Goal: Communication & Community: Participate in discussion

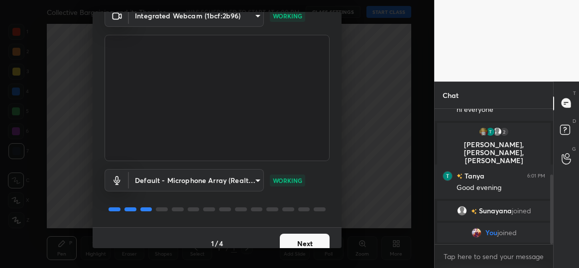
scroll to position [57, 0]
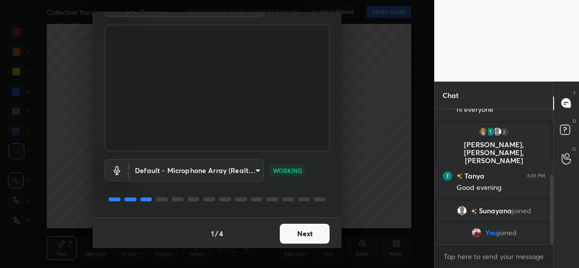
click at [298, 234] on button "Next" at bounding box center [305, 234] width 50 height 20
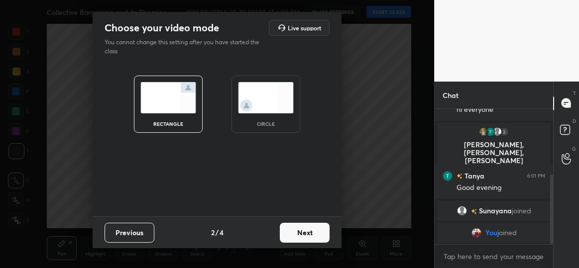
click at [277, 98] on img at bounding box center [266, 97] width 56 height 31
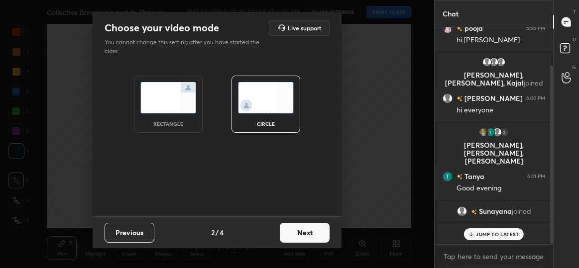
click at [308, 233] on button "Next" at bounding box center [305, 233] width 50 height 20
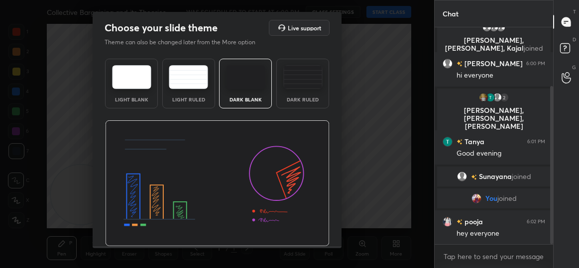
scroll to position [29, 0]
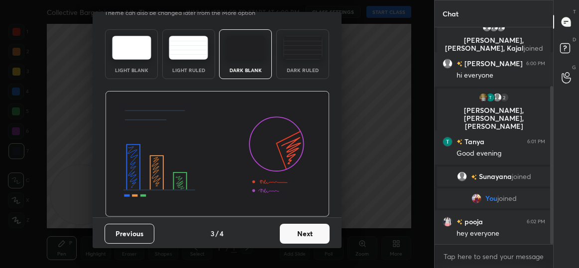
click at [310, 232] on button "Next" at bounding box center [305, 234] width 50 height 20
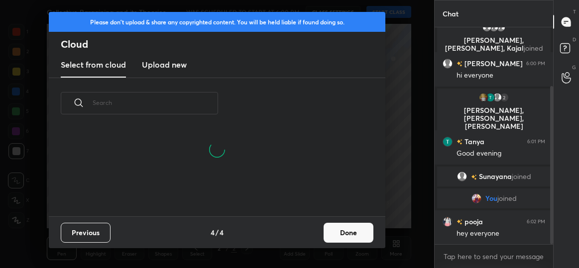
click at [342, 233] on button "Done" at bounding box center [348, 233] width 50 height 20
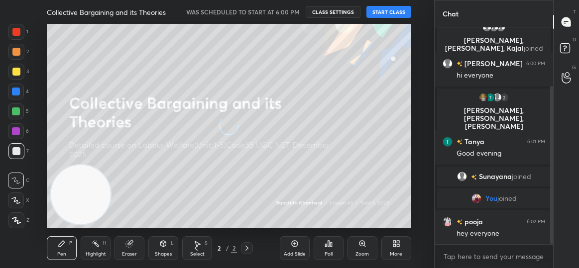
scroll to position [88, 319]
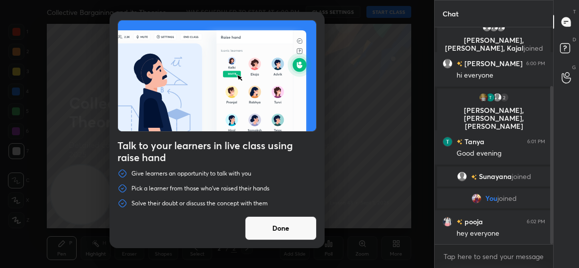
click at [379, 8] on div "Talk to your learners in live class using raise hand Give learners an opportuni…" at bounding box center [217, 134] width 434 height 268
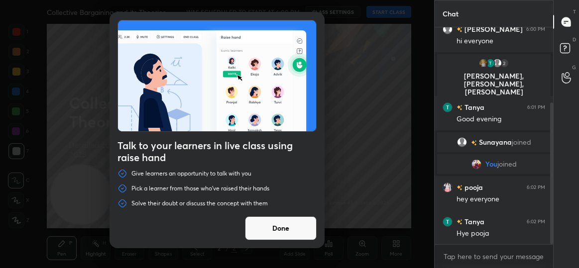
click at [280, 227] on button "Done" at bounding box center [281, 228] width 72 height 24
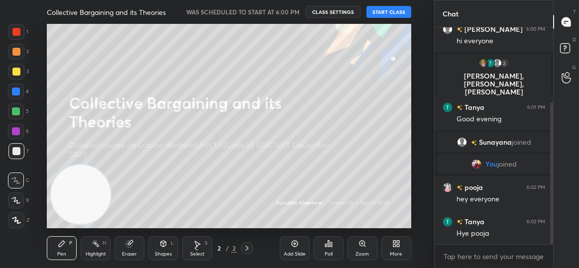
click at [384, 11] on button "START CLASS" at bounding box center [388, 12] width 45 height 12
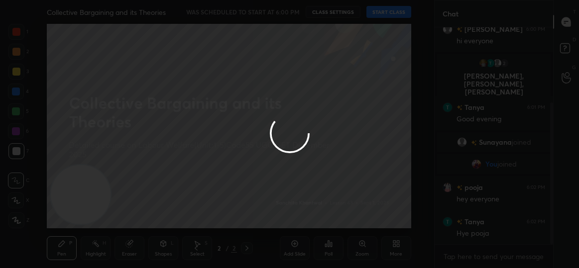
scroll to position [139, 0]
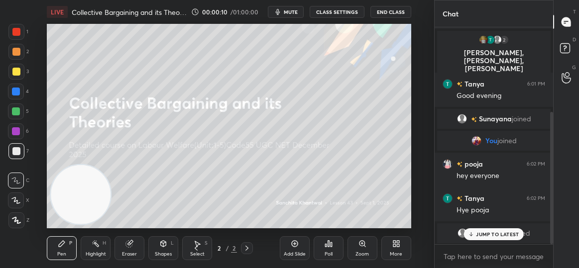
click at [493, 240] on div "JUMP TO LATEST" at bounding box center [494, 234] width 60 height 12
click at [389, 248] on div "More" at bounding box center [396, 248] width 30 height 24
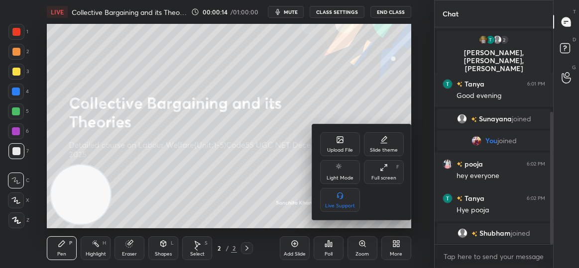
click at [335, 145] on div "Upload File" at bounding box center [340, 144] width 40 height 24
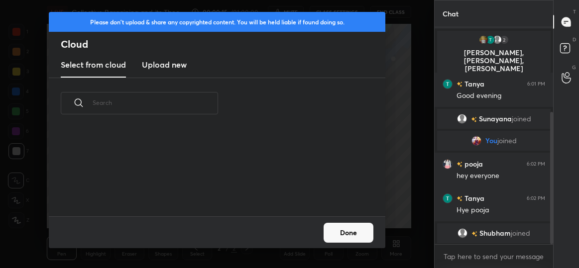
scroll to position [88, 319]
click at [172, 69] on h3 "Upload new" at bounding box center [164, 65] width 45 height 12
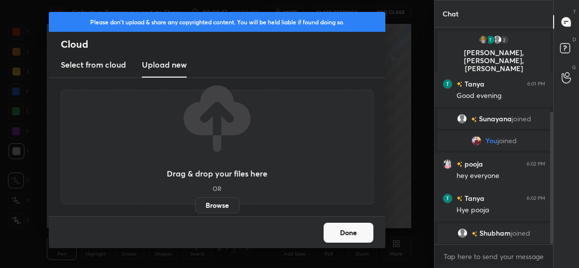
click at [222, 211] on label "Browse" at bounding box center [217, 206] width 44 height 16
click at [195, 211] on input "Browse" at bounding box center [195, 206] width 0 height 16
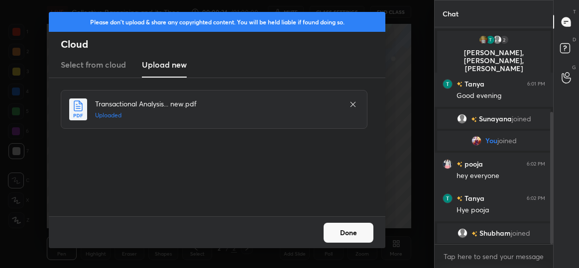
click at [346, 230] on button "Done" at bounding box center [348, 233] width 50 height 20
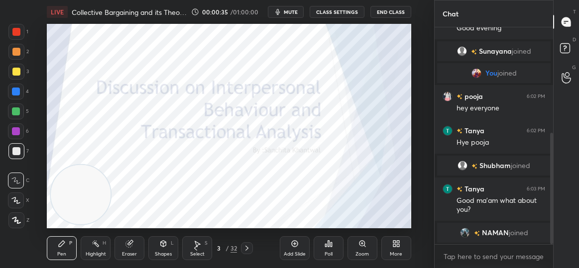
click at [217, 248] on div "3" at bounding box center [218, 248] width 10 height 6
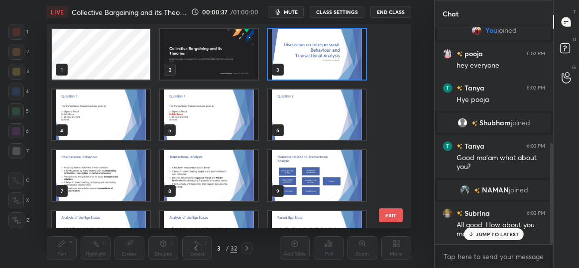
click at [476, 228] on div "JUMP TO LATEST" at bounding box center [494, 234] width 60 height 12
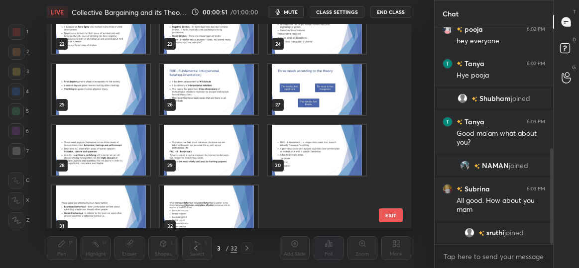
scroll to position [463, 0]
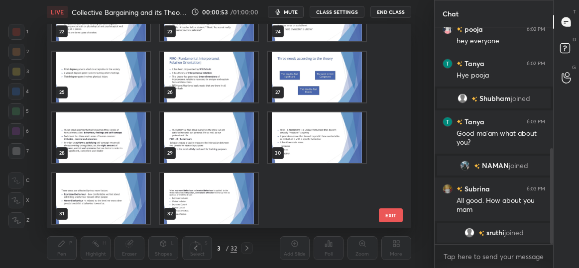
click at [219, 72] on img "grid" at bounding box center [209, 76] width 98 height 51
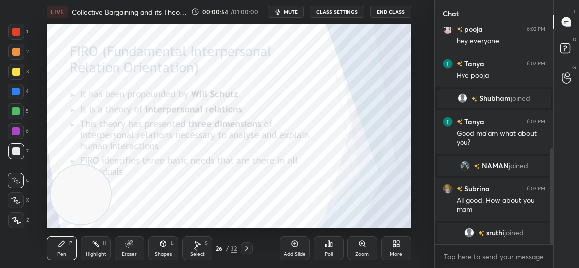
click at [219, 72] on img "grid" at bounding box center [209, 76] width 98 height 51
click at [78, 191] on video at bounding box center [80, 194] width 59 height 59
click at [84, 207] on video at bounding box center [80, 194] width 59 height 59
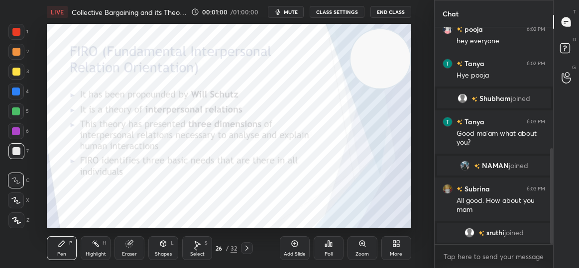
drag, startPoint x: 81, startPoint y: 194, endPoint x: 419, endPoint y: 58, distance: 365.0
click at [419, 58] on div "Setting up your live class Poll for secs No correct answer Start poll" at bounding box center [229, 126] width 394 height 204
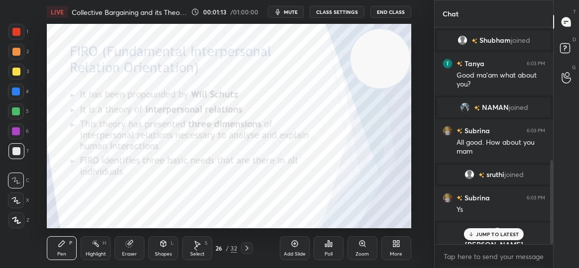
scroll to position [343, 0]
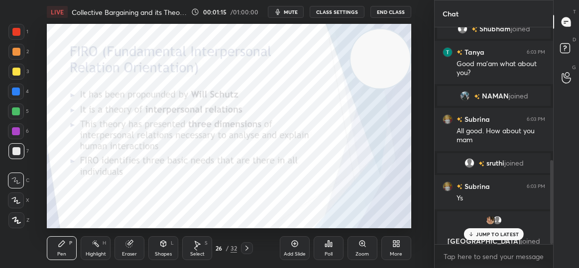
click at [496, 232] on p "JUMP TO LATEST" at bounding box center [497, 234] width 43 height 6
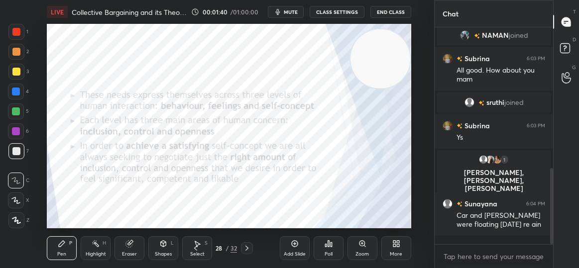
scroll to position [427, 0]
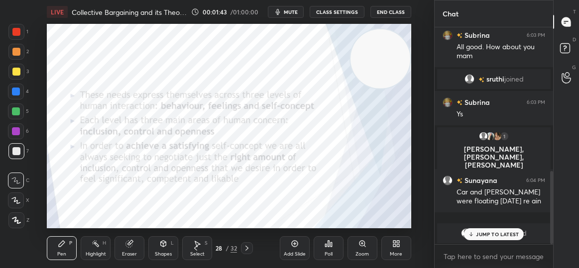
click at [488, 239] on div "JUMP TO LATEST" at bounding box center [494, 234] width 60 height 12
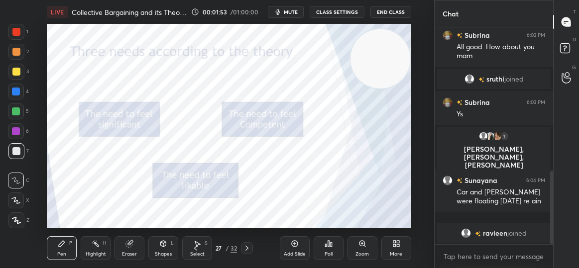
click at [13, 34] on div at bounding box center [16, 32] width 8 height 8
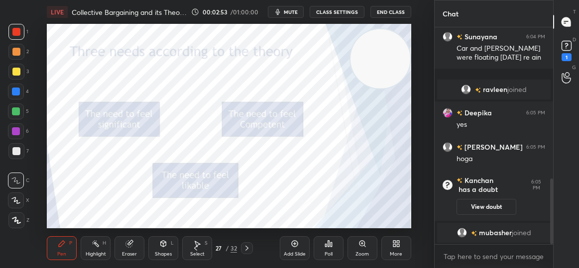
scroll to position [502, 0]
click at [509, 236] on span "mubasher" at bounding box center [495, 233] width 33 height 8
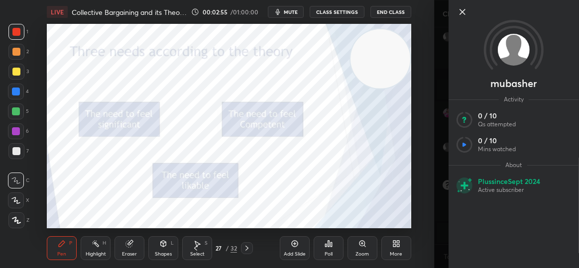
drag, startPoint x: 462, startPoint y: 10, endPoint x: 537, endPoint y: 243, distance: 244.5
click at [537, 243] on div "mubasher Activity 0 / 10 Qs attempted 0 / 10 Mins watched About Plus since [DAT…" at bounding box center [513, 134] width 130 height 268
click at [461, 11] on icon at bounding box center [462, 12] width 12 height 12
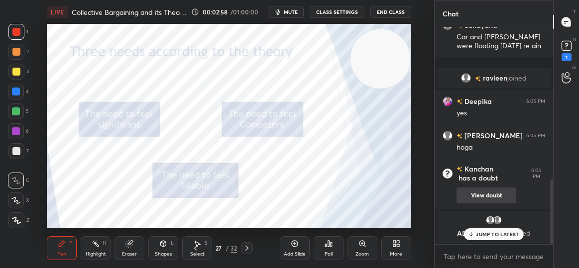
click at [493, 195] on button "View doubt" at bounding box center [486, 196] width 60 height 16
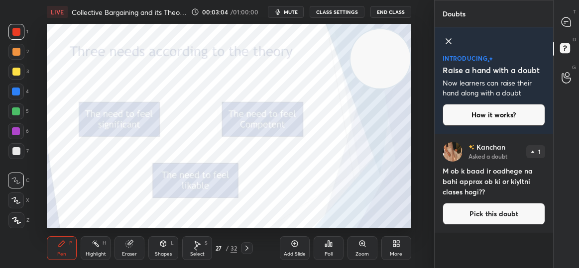
click at [451, 39] on icon at bounding box center [448, 41] width 12 height 12
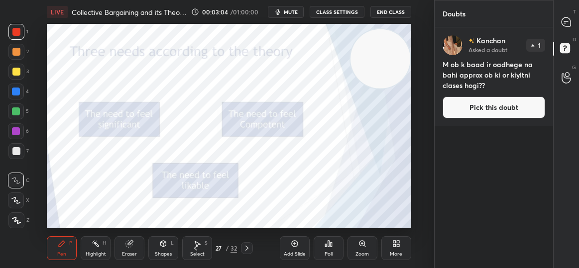
scroll to position [238, 115]
click at [568, 24] on icon at bounding box center [565, 21] width 9 height 9
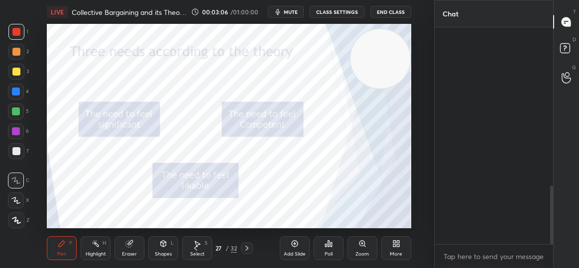
scroll to position [214, 115]
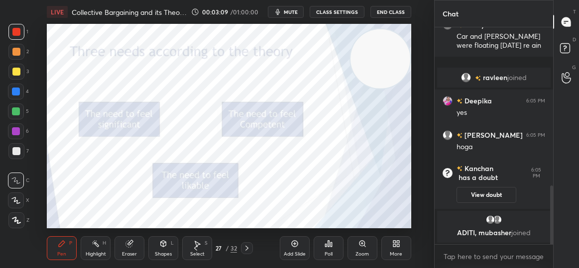
click at [553, 18] on div "T Messages (T)" at bounding box center [565, 22] width 25 height 28
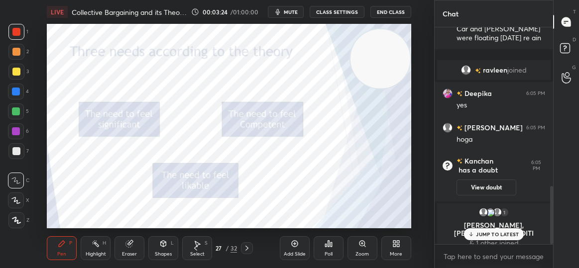
click at [496, 231] on p "JUMP TO LATEST" at bounding box center [497, 234] width 43 height 6
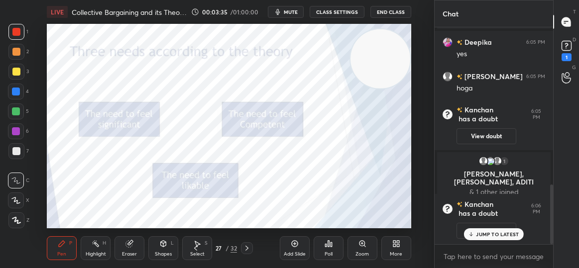
scroll to position [573, 0]
click at [500, 234] on p "JUMP TO LATEST" at bounding box center [497, 234] width 43 height 6
click at [489, 234] on button "View doubt" at bounding box center [486, 231] width 60 height 16
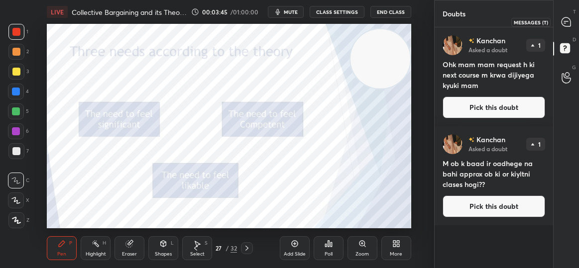
click at [570, 19] on icon at bounding box center [565, 21] width 9 height 9
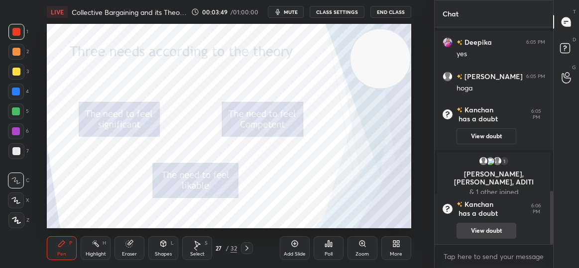
scroll to position [666, 0]
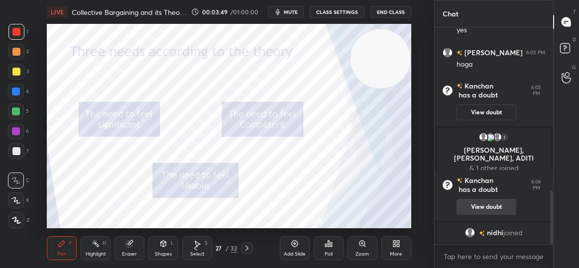
click at [482, 227] on div "[PERSON_NAME] joined" at bounding box center [493, 233] width 113 height 20
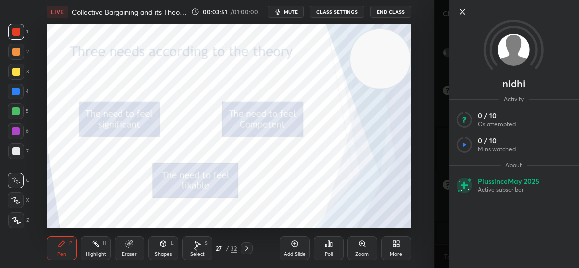
click at [463, 10] on icon at bounding box center [462, 12] width 12 height 12
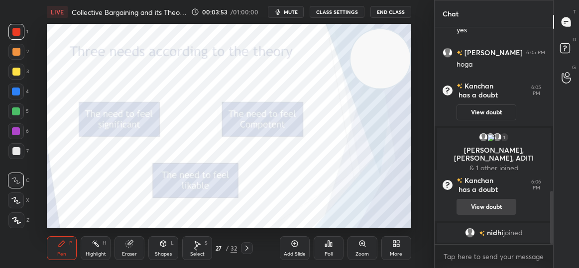
click at [484, 211] on button "View doubt" at bounding box center [486, 207] width 60 height 16
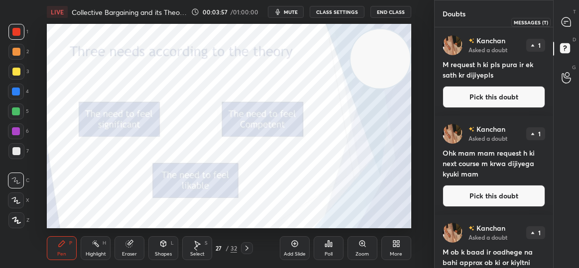
click at [567, 17] on icon at bounding box center [565, 21] width 9 height 9
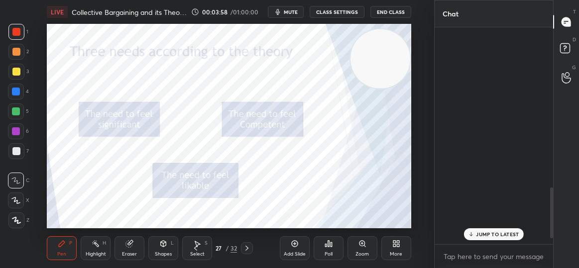
scroll to position [214, 115]
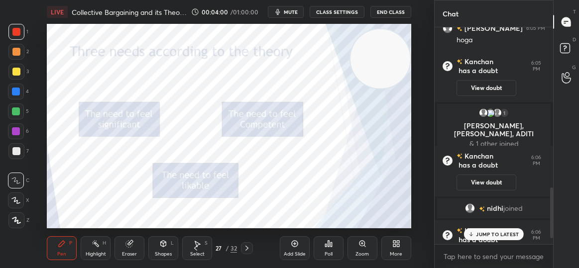
click at [489, 233] on p "JUMP TO LATEST" at bounding box center [497, 234] width 43 height 6
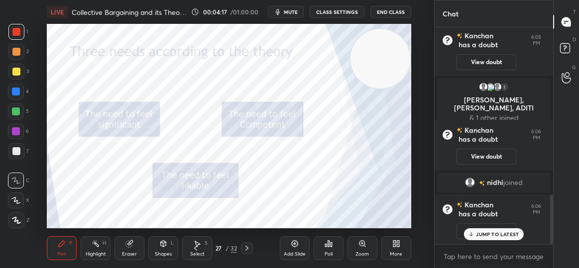
scroll to position [740, 0]
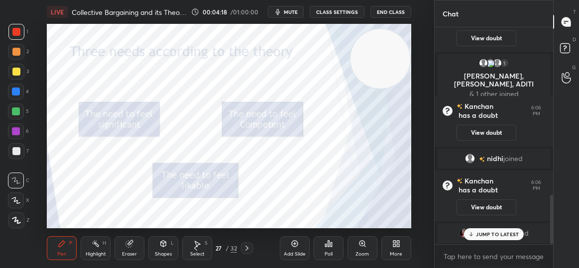
click at [489, 233] on p "JUMP TO LATEST" at bounding box center [497, 234] width 43 height 6
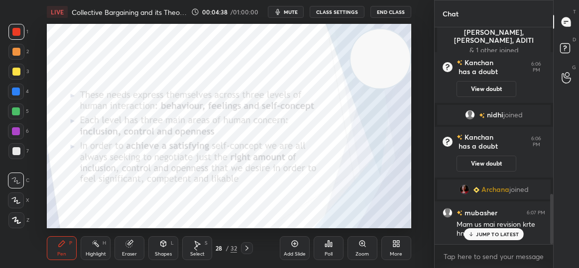
scroll to position [723, 0]
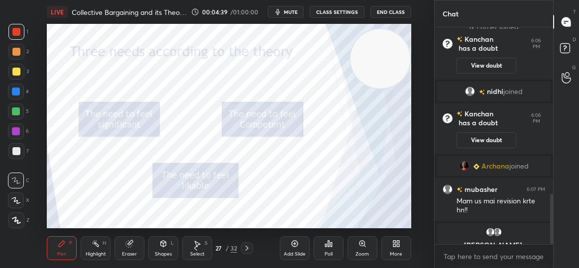
click at [489, 233] on img "grid" at bounding box center [490, 232] width 10 height 10
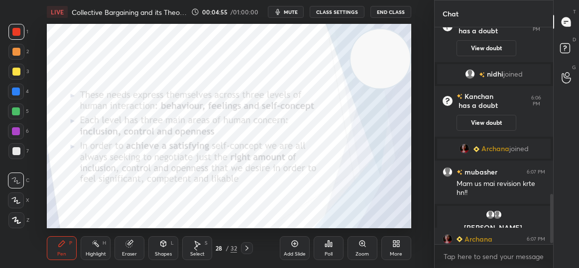
scroll to position [740, 0]
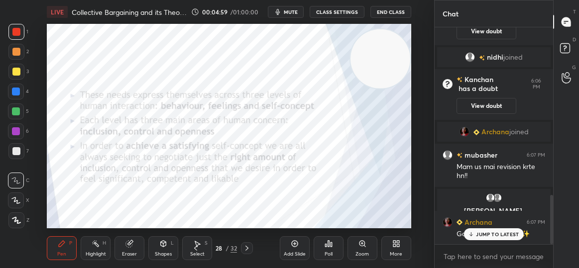
click at [481, 232] on p "JUMP TO LATEST" at bounding box center [497, 234] width 43 height 6
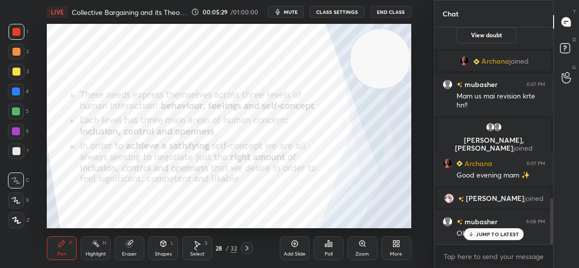
scroll to position [811, 0]
click at [484, 240] on div "JUMP TO LATEST" at bounding box center [494, 234] width 60 height 12
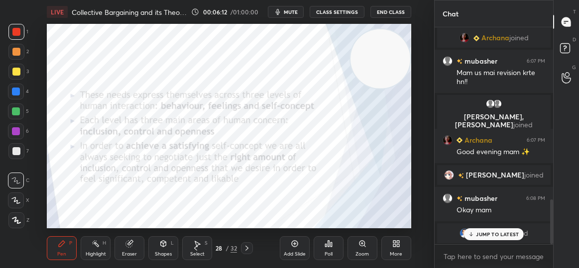
click at [477, 233] on p "JUMP TO LATEST" at bounding box center [497, 234] width 43 height 6
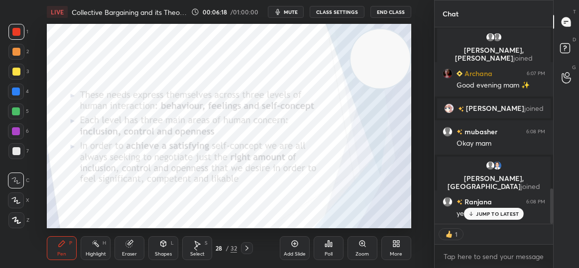
scroll to position [936, 0]
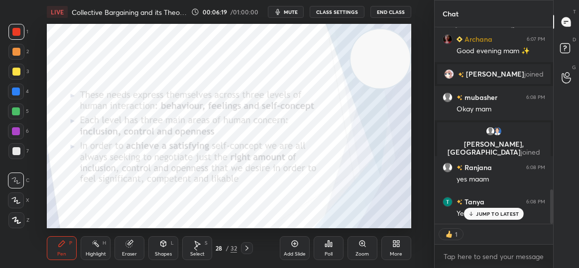
click at [485, 217] on div "JUMP TO LATEST" at bounding box center [494, 214] width 60 height 12
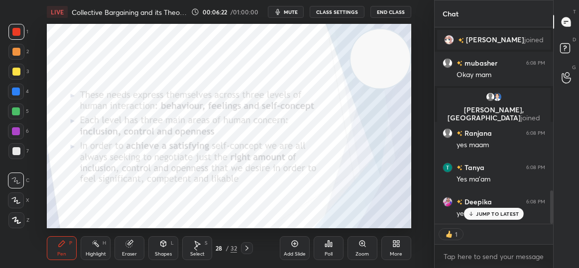
click at [485, 217] on div "JUMP TO LATEST" at bounding box center [494, 214] width 60 height 12
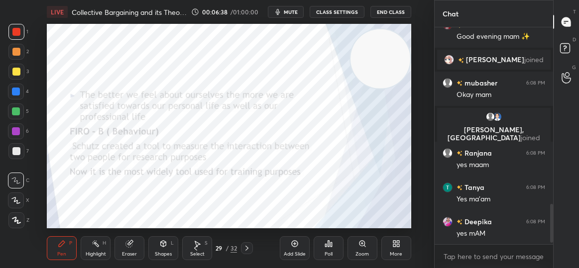
scroll to position [993, 0]
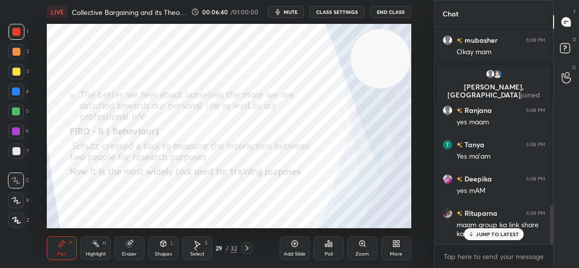
click at [43, 140] on div "Setting up your live class Poll for secs No correct answer Start poll" at bounding box center [229, 126] width 394 height 204
click at [478, 233] on p "JUMP TO LATEST" at bounding box center [497, 234] width 43 height 6
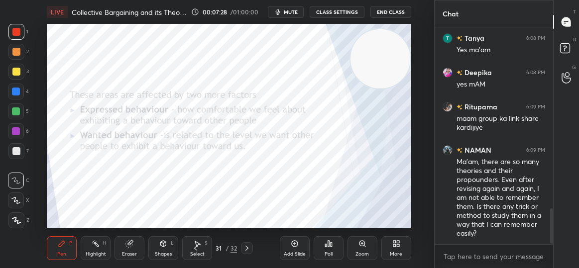
scroll to position [1160, 0]
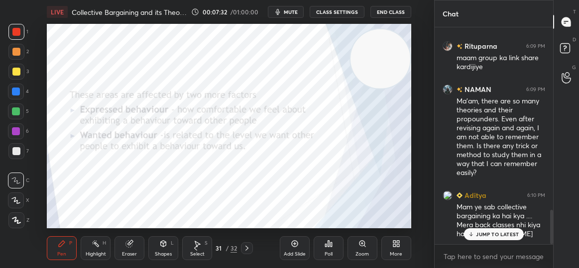
click at [491, 228] on div "JUMP TO LATEST" at bounding box center [494, 234] width 60 height 12
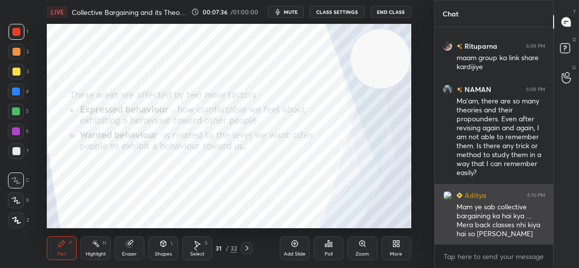
scroll to position [1195, 0]
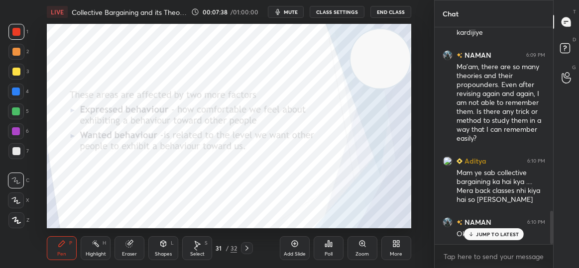
click at [491, 238] on div "JUMP TO LATEST" at bounding box center [494, 234] width 60 height 12
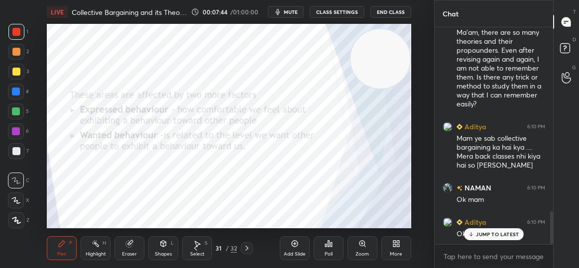
click at [491, 228] on div "JUMP TO LATEST" at bounding box center [494, 234] width 60 height 12
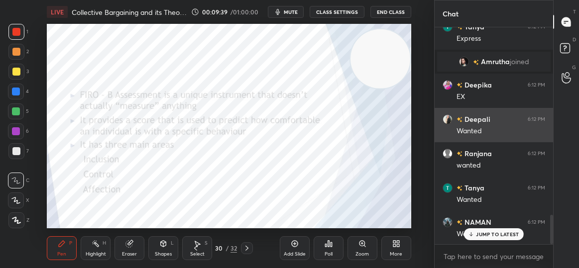
scroll to position [1394, 0]
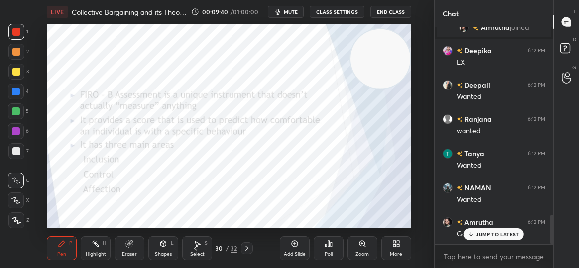
click at [489, 236] on p "JUMP TO LATEST" at bounding box center [497, 234] width 43 height 6
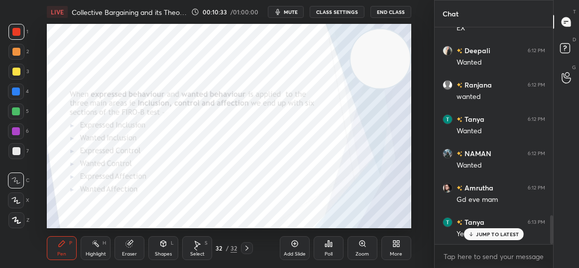
click at [481, 237] on div "JUMP TO LATEST" at bounding box center [494, 234] width 60 height 12
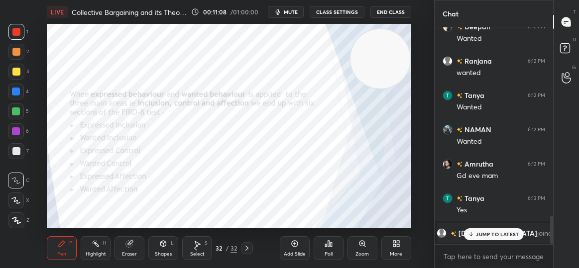
click at [481, 237] on div "JUMP TO LATEST" at bounding box center [494, 234] width 60 height 12
click at [472, 230] on div "JUMP TO LATEST" at bounding box center [494, 234] width 60 height 12
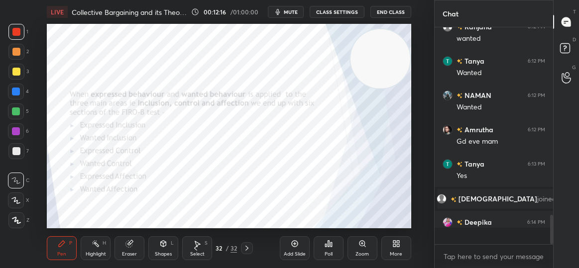
scroll to position [1400, 0]
click at [504, 231] on p "JUMP TO LATEST" at bounding box center [497, 234] width 43 height 6
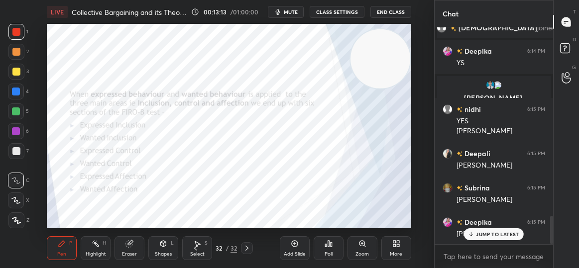
scroll to position [1488, 0]
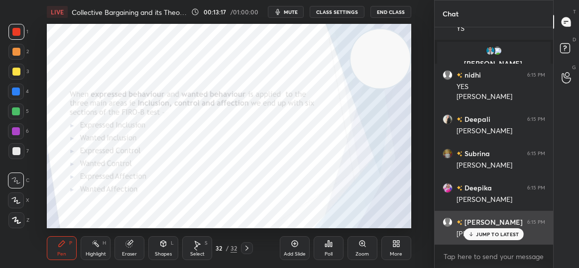
click at [489, 241] on div "[PERSON_NAME] 6:15 PM [PERSON_NAME]" at bounding box center [493, 228] width 118 height 34
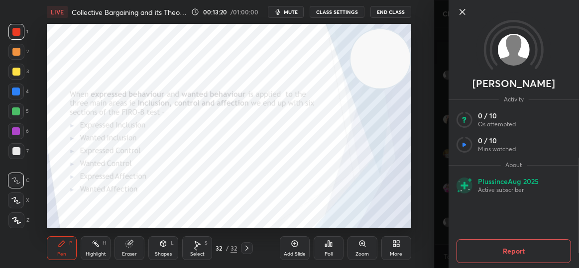
click at [463, 14] on icon at bounding box center [462, 12] width 12 height 12
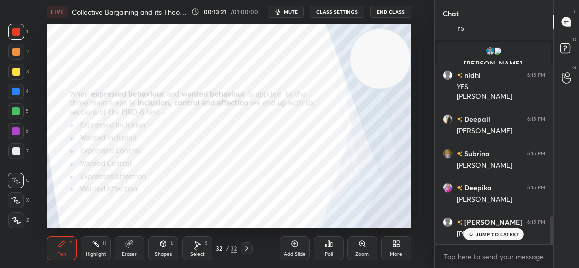
click at [481, 230] on div "JUMP TO LATEST" at bounding box center [494, 234] width 60 height 12
click at [218, 250] on div "32" at bounding box center [218, 248] width 10 height 6
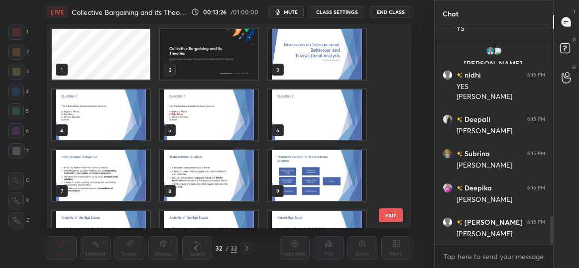
scroll to position [1522, 0]
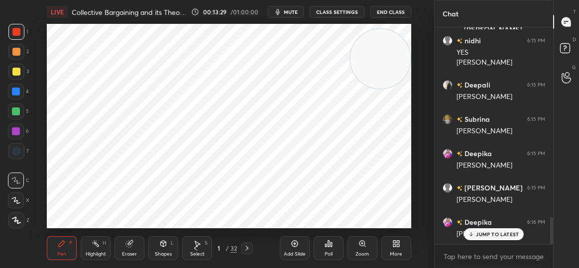
click at [510, 232] on p "JUMP TO LATEST" at bounding box center [497, 234] width 43 height 6
click at [386, 244] on div "More" at bounding box center [396, 248] width 30 height 24
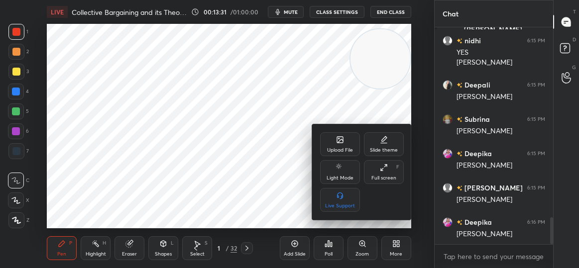
click at [335, 139] on div "Upload File" at bounding box center [340, 144] width 40 height 24
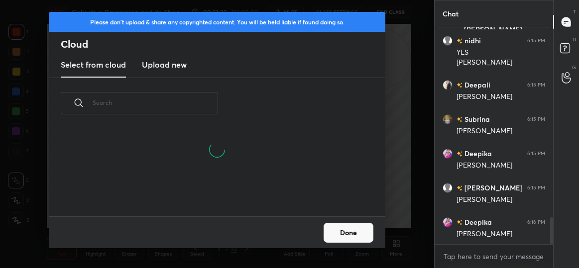
scroll to position [88, 319]
click at [171, 63] on h3 "Upload new" at bounding box center [164, 65] width 45 height 12
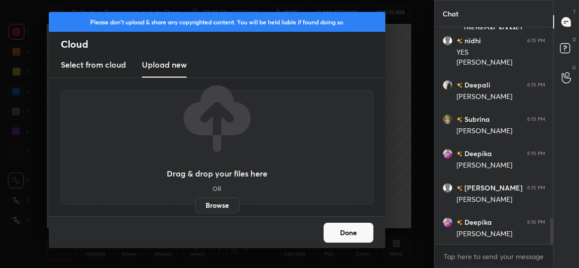
click at [221, 200] on label "Browse" at bounding box center [217, 206] width 44 height 16
click at [195, 200] on input "Browse" at bounding box center [195, 206] width 0 height 16
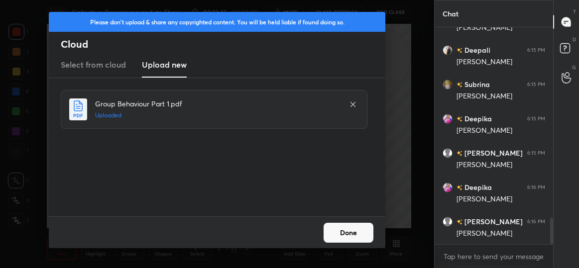
click at [356, 228] on button "Done" at bounding box center [348, 233] width 50 height 20
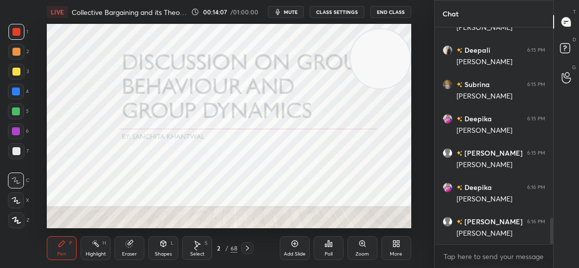
click at [366, 60] on video at bounding box center [379, 58] width 59 height 59
click at [409, 58] on video at bounding box center [379, 58] width 59 height 59
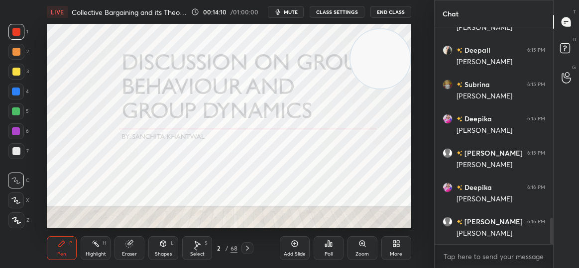
click at [387, 58] on video at bounding box center [379, 58] width 59 height 59
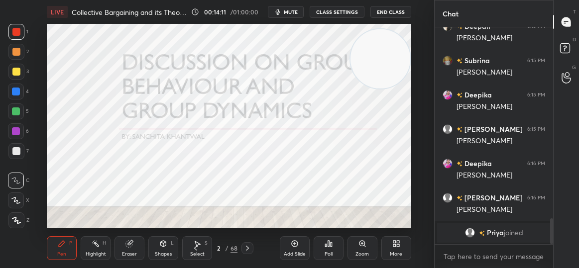
click at [389, 56] on video at bounding box center [379, 58] width 59 height 59
drag, startPoint x: 389, startPoint y: 56, endPoint x: 73, endPoint y: 46, distance: 316.1
click at [73, 46] on video at bounding box center [77, 54] width 59 height 59
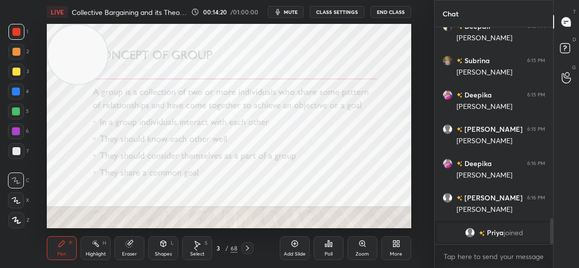
click at [86, 62] on video at bounding box center [77, 54] width 59 height 59
drag, startPoint x: 81, startPoint y: 55, endPoint x: 407, endPoint y: 24, distance: 327.8
click at [407, 25] on video at bounding box center [379, 54] width 59 height 59
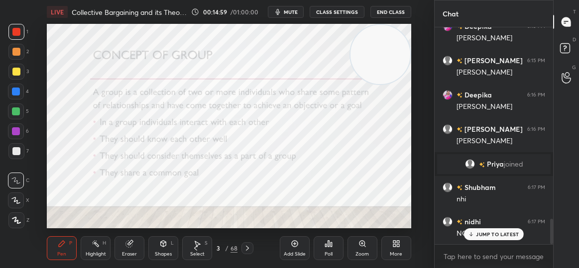
scroll to position [1638, 0]
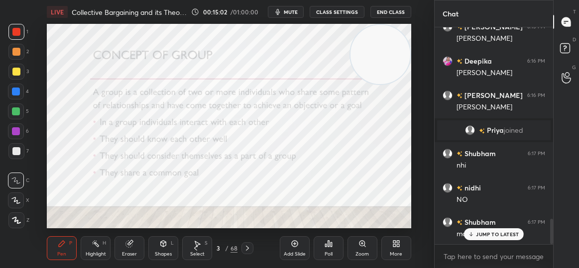
click at [511, 233] on p "JUMP TO LATEST" at bounding box center [497, 234] width 43 height 6
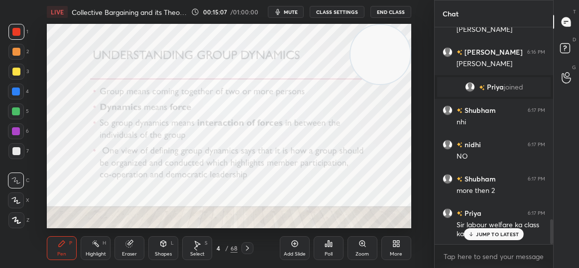
click at [504, 237] on div "JUMP TO LATEST" at bounding box center [494, 234] width 60 height 12
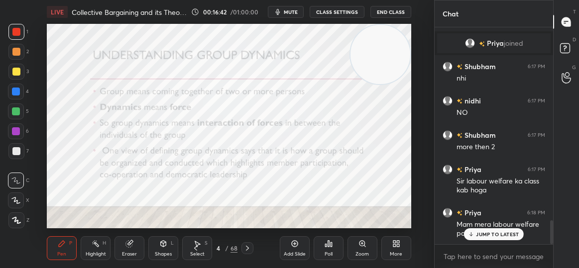
scroll to position [1759, 0]
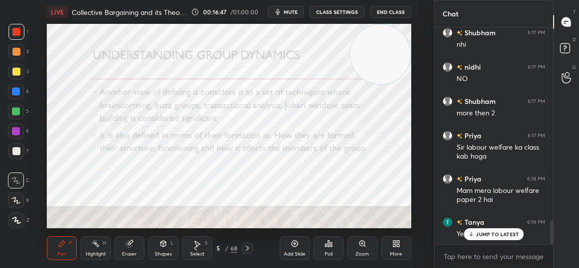
click at [504, 229] on div "JUMP TO LATEST" at bounding box center [494, 234] width 60 height 12
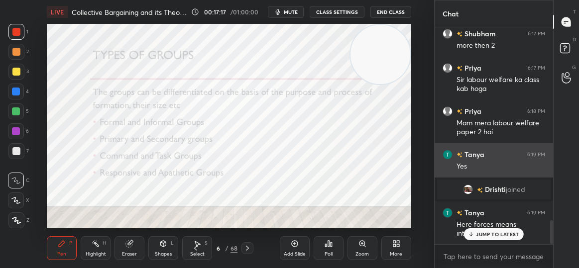
scroll to position [1769, 0]
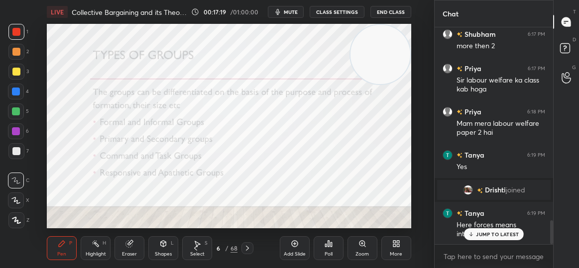
click at [480, 233] on p "JUMP TO LATEST" at bounding box center [497, 234] width 43 height 6
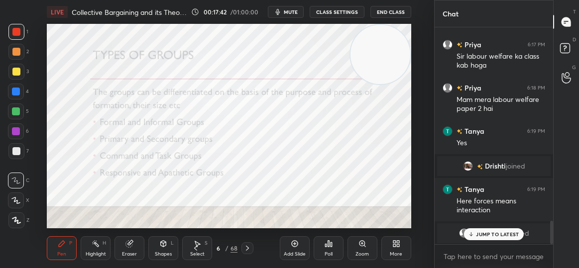
click at [497, 231] on p "JUMP TO LATEST" at bounding box center [497, 234] width 43 height 6
click at [480, 237] on p "JUMP TO LATEST" at bounding box center [497, 234] width 43 height 6
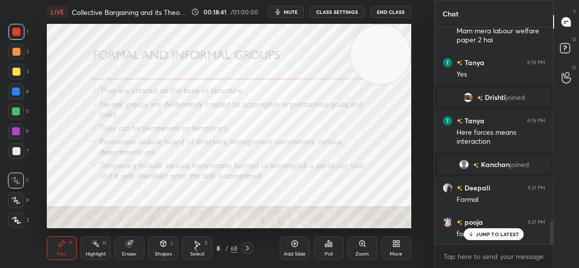
scroll to position [1867, 0]
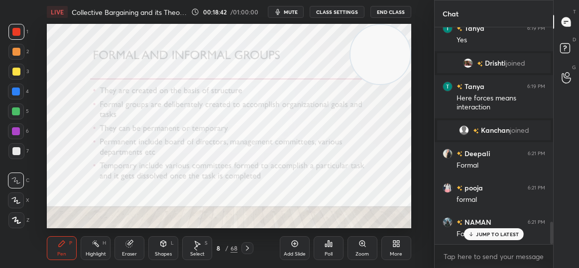
click at [480, 237] on p "JUMP TO LATEST" at bounding box center [497, 234] width 43 height 6
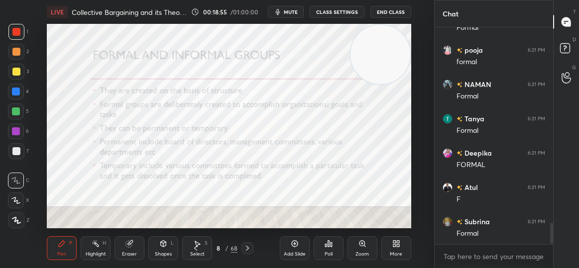
scroll to position [2039, 0]
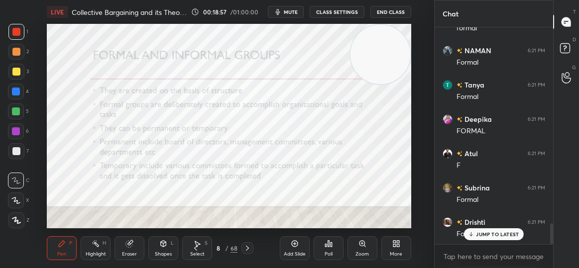
click at [480, 237] on p "JUMP TO LATEST" at bounding box center [497, 234] width 43 height 6
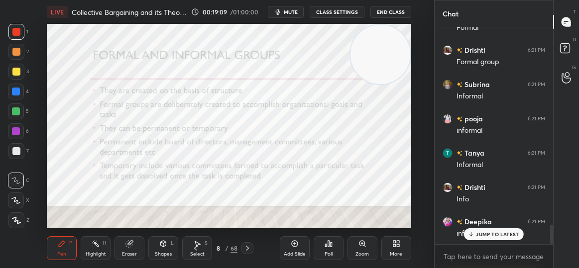
scroll to position [2245, 0]
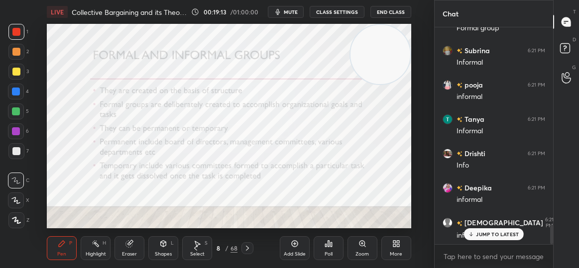
click at [480, 237] on p "JUMP TO LATEST" at bounding box center [497, 234] width 43 height 6
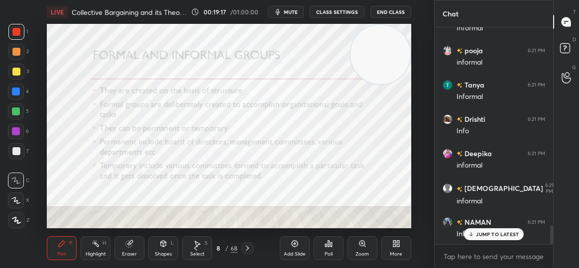
click at [480, 237] on p "JUMP TO LATEST" at bounding box center [497, 234] width 43 height 6
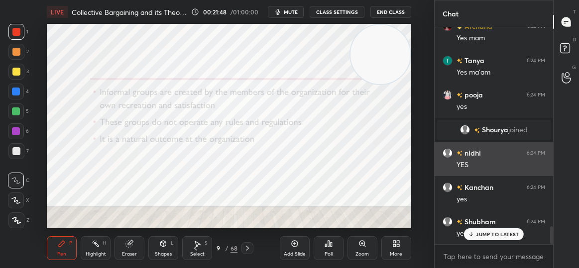
scroll to position [2416, 0]
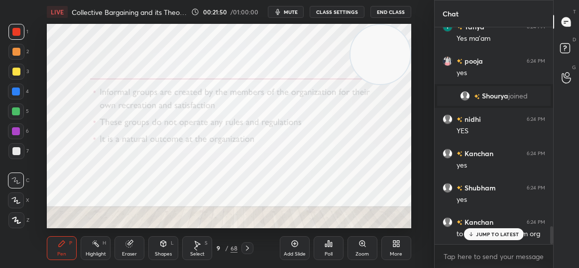
click at [480, 233] on p "JUMP TO LATEST" at bounding box center [497, 234] width 43 height 6
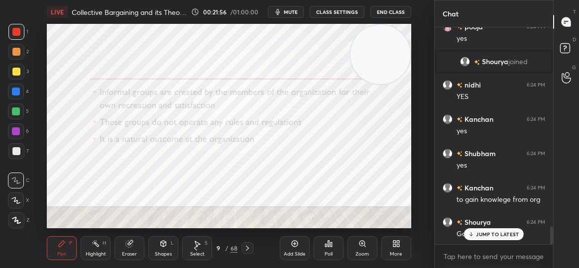
click at [480, 233] on p "JUMP TO LATEST" at bounding box center [497, 234] width 43 height 6
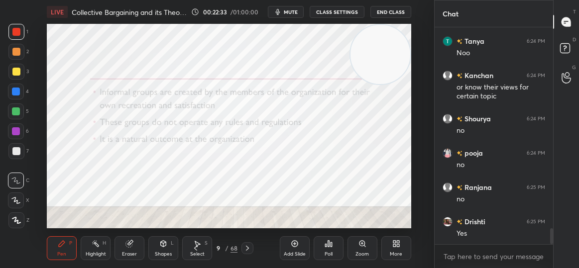
scroll to position [2802, 0]
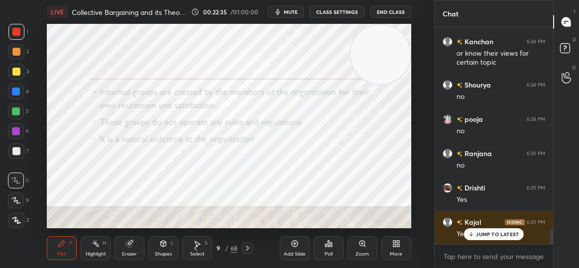
click at [480, 233] on p "JUMP TO LATEST" at bounding box center [497, 234] width 43 height 6
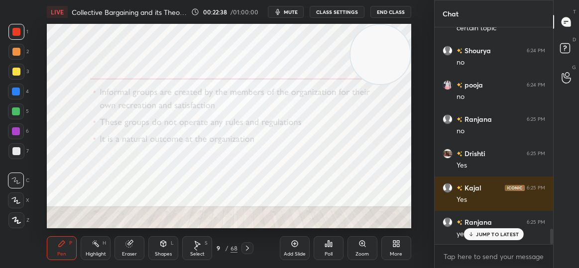
scroll to position [2871, 0]
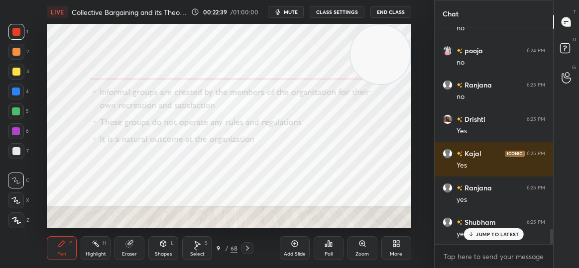
click at [481, 235] on p "JUMP TO LATEST" at bounding box center [497, 234] width 43 height 6
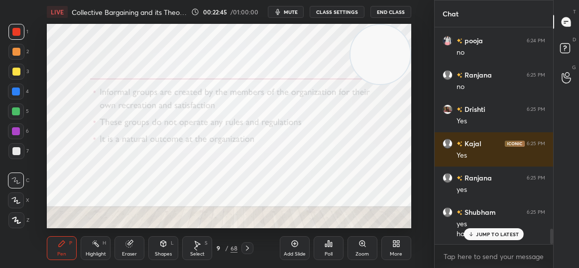
click at [481, 235] on p "JUMP TO LATEST" at bounding box center [497, 234] width 43 height 6
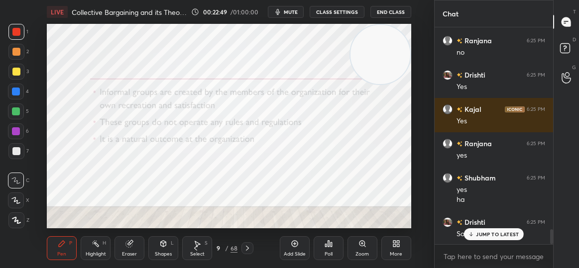
click at [481, 235] on p "JUMP TO LATEST" at bounding box center [497, 234] width 43 height 6
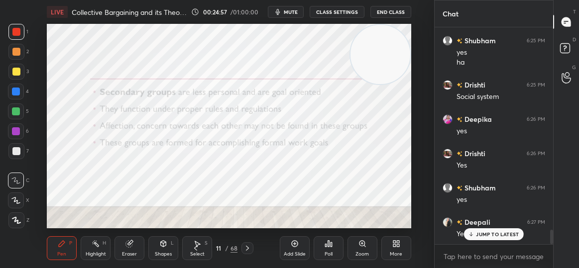
scroll to position [3087, 0]
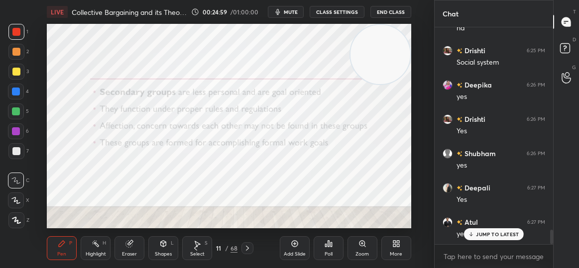
click at [481, 235] on p "JUMP TO LATEST" at bounding box center [497, 234] width 43 height 6
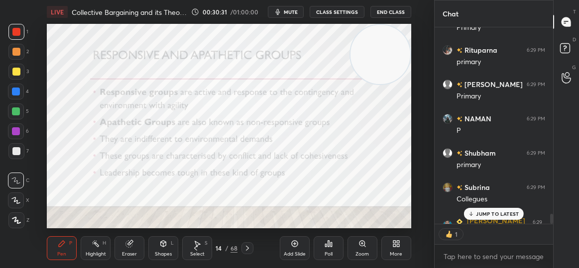
scroll to position [3759, 0]
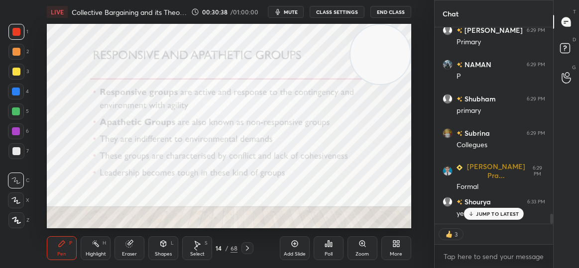
click at [515, 217] on div "JUMP TO LATEST" at bounding box center [494, 214] width 60 height 12
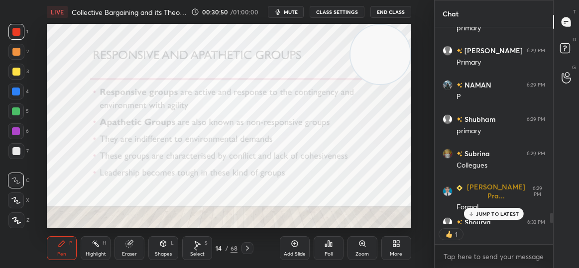
scroll to position [194, 115]
click at [491, 214] on p "JUMP TO LATEST" at bounding box center [497, 214] width 43 height 6
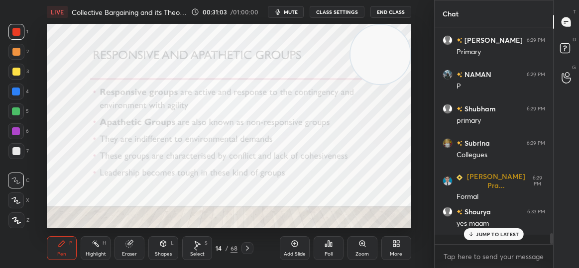
scroll to position [3739, 0]
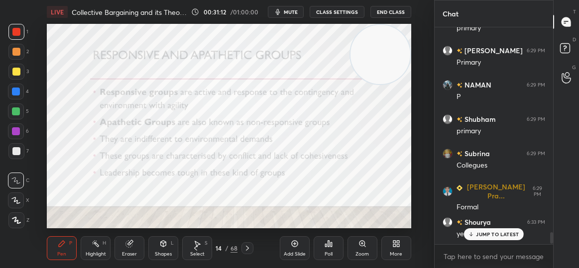
click at [489, 234] on p "JUMP TO LATEST" at bounding box center [497, 234] width 43 height 6
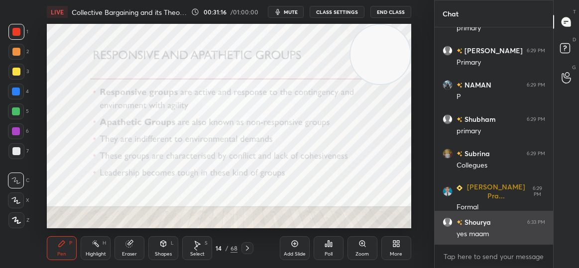
scroll to position [3773, 0]
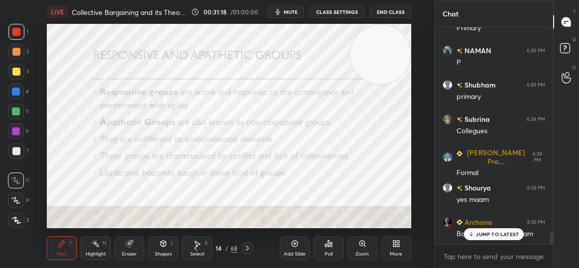
click at [486, 233] on p "JUMP TO LATEST" at bounding box center [497, 234] width 43 height 6
click at [488, 229] on div "JUMP TO LATEST" at bounding box center [494, 234] width 60 height 12
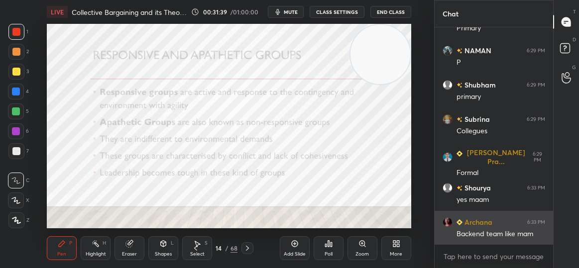
scroll to position [3808, 0]
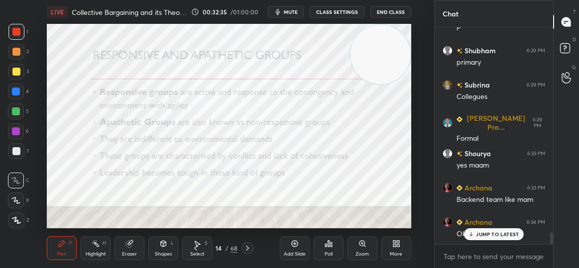
click at [486, 231] on p "JUMP TO LATEST" at bounding box center [497, 234] width 43 height 6
click at [498, 229] on div "JUMP TO LATEST" at bounding box center [494, 234] width 60 height 12
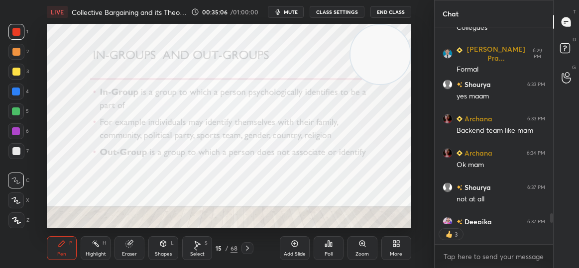
scroll to position [3931, 0]
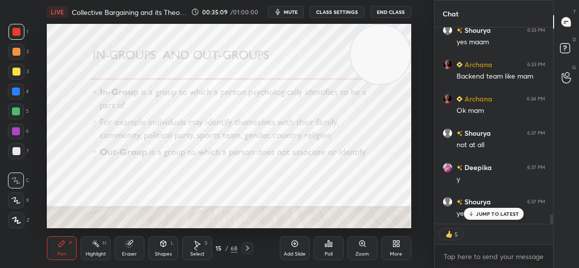
click at [497, 215] on p "JUMP TO LATEST" at bounding box center [497, 214] width 43 height 6
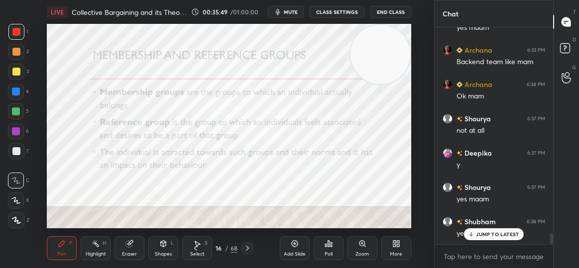
scroll to position [4006, 0]
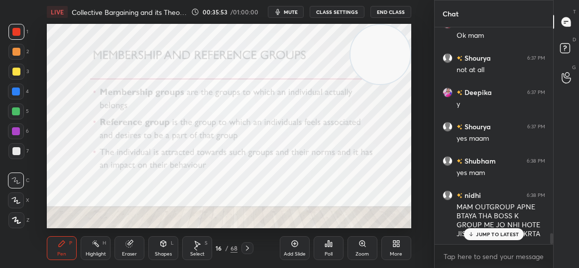
click at [495, 232] on p "JUMP TO LATEST" at bounding box center [497, 234] width 43 height 6
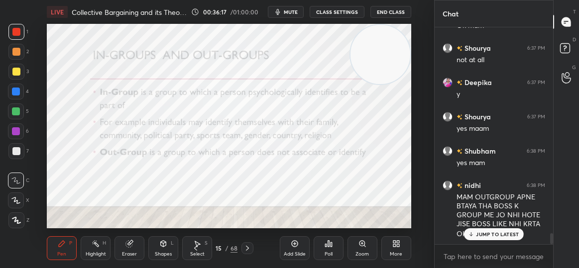
click at [502, 228] on div "JUMP TO LATEST" at bounding box center [494, 234] width 60 height 12
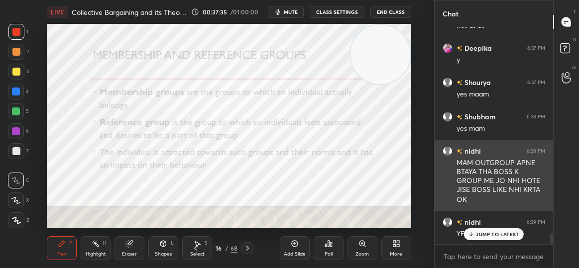
scroll to position [4085, 0]
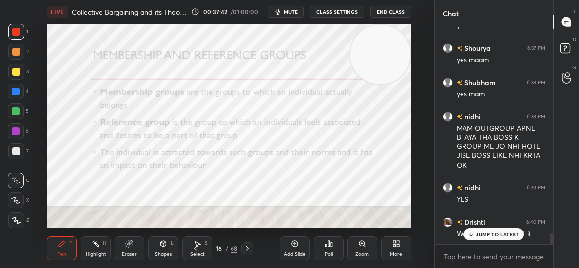
click at [498, 232] on p "JUMP TO LATEST" at bounding box center [497, 234] width 43 height 6
click at [483, 233] on p "JUMP TO LATEST" at bounding box center [497, 234] width 43 height 6
click at [490, 234] on p "JUMP TO LATEST" at bounding box center [497, 234] width 43 height 6
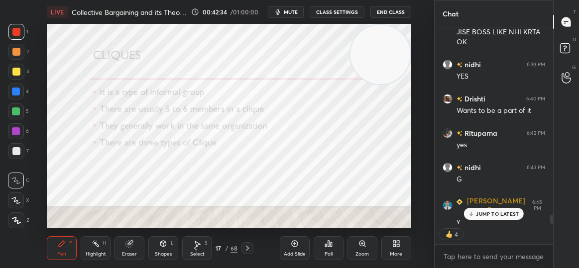
scroll to position [4242, 0]
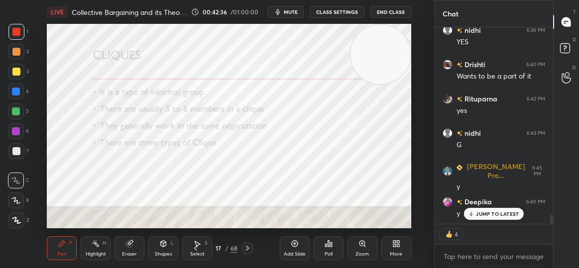
click at [488, 211] on p "JUMP TO LATEST" at bounding box center [497, 214] width 43 height 6
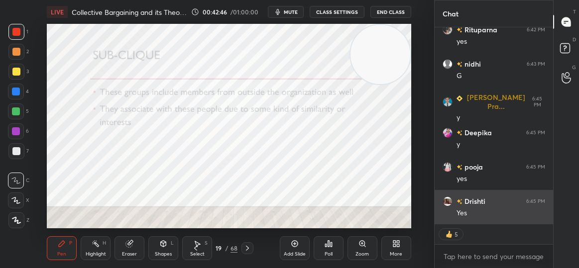
scroll to position [4291, 0]
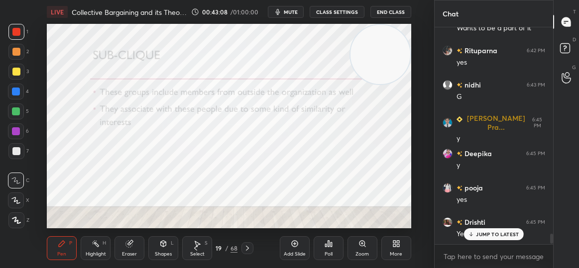
click at [484, 232] on p "JUMP TO LATEST" at bounding box center [497, 234] width 43 height 6
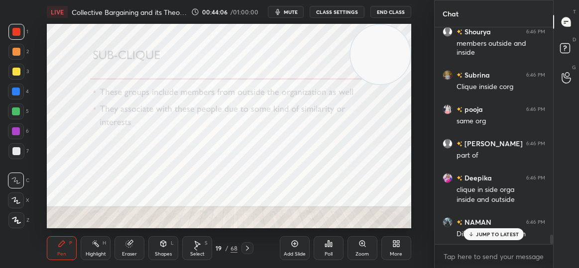
scroll to position [4687, 0]
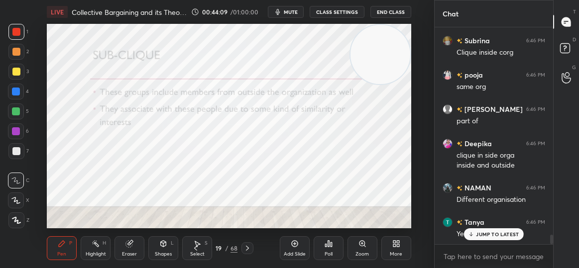
click at [472, 233] on icon at bounding box center [471, 234] width 6 height 6
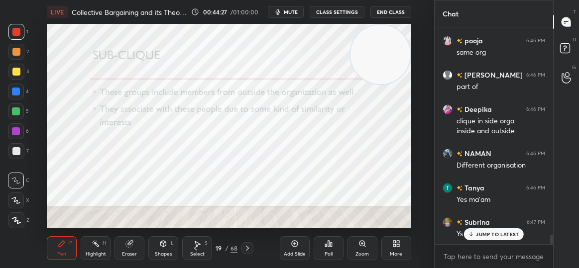
click at [472, 233] on icon at bounding box center [471, 234] width 6 height 6
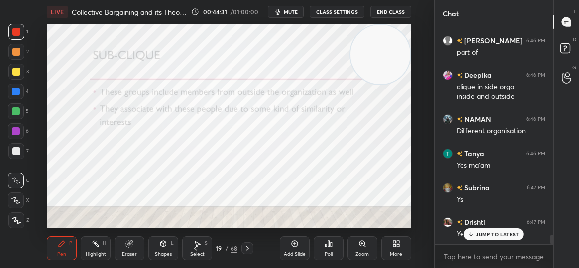
click at [489, 234] on p "JUMP TO LATEST" at bounding box center [497, 234] width 43 height 6
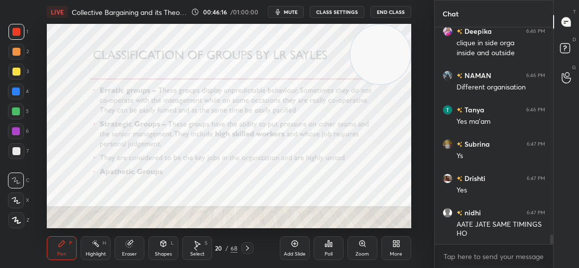
scroll to position [4834, 0]
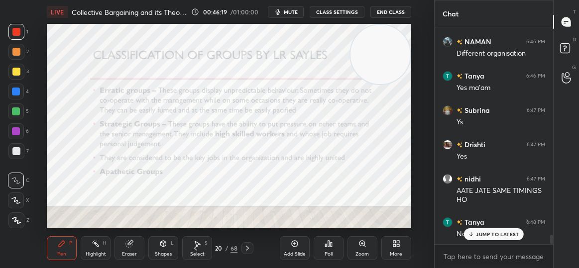
click at [476, 236] on div "JUMP TO LATEST" at bounding box center [494, 234] width 60 height 12
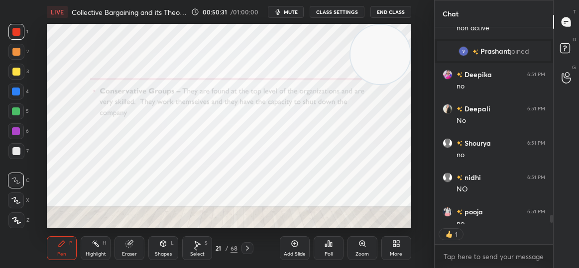
scroll to position [4494, 0]
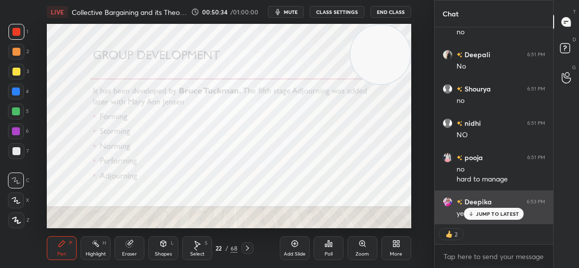
click at [489, 207] on div "yes" at bounding box center [500, 213] width 89 height 12
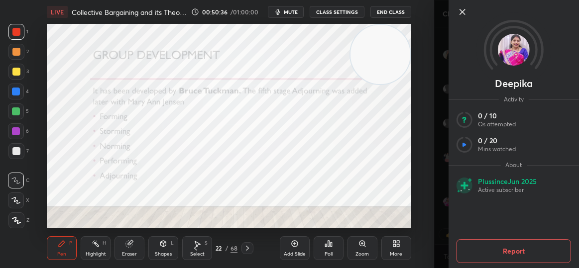
click at [463, 13] on icon at bounding box center [462, 12] width 12 height 12
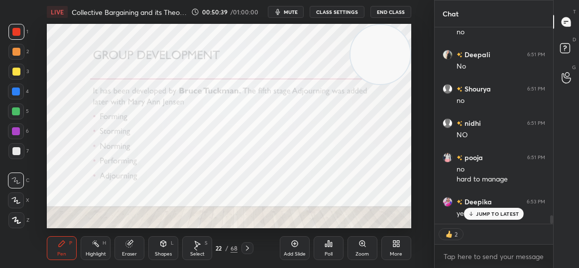
click at [502, 213] on p "JUMP TO LATEST" at bounding box center [497, 214] width 43 height 6
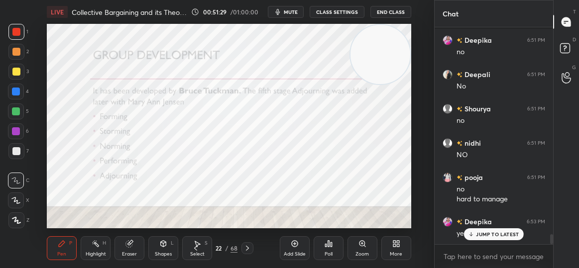
scroll to position [4535, 0]
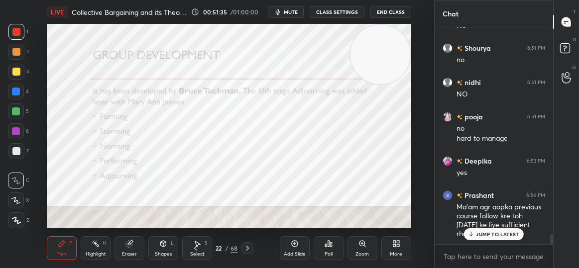
click at [506, 240] on div "JUMP TO LATEST" at bounding box center [494, 234] width 60 height 12
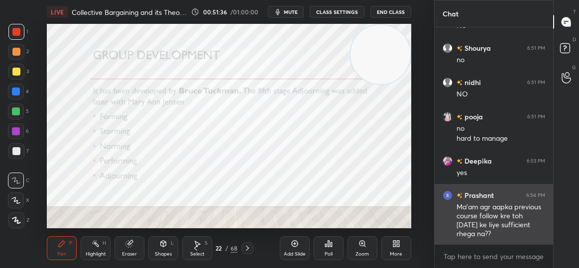
click at [472, 243] on div "Prashant 6:54 PM Ma'am agr aapka previous course follow kre toh [DATE] ke liye …" at bounding box center [493, 214] width 118 height 61
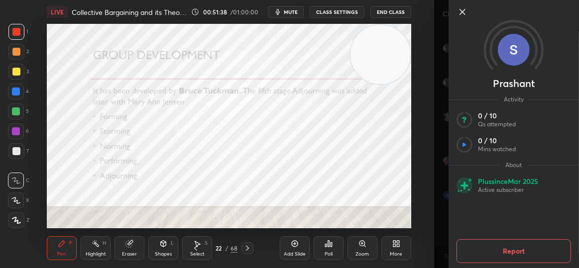
click at [468, 11] on icon at bounding box center [462, 12] width 12 height 12
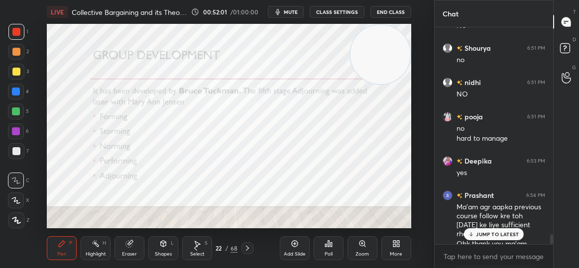
scroll to position [4545, 0]
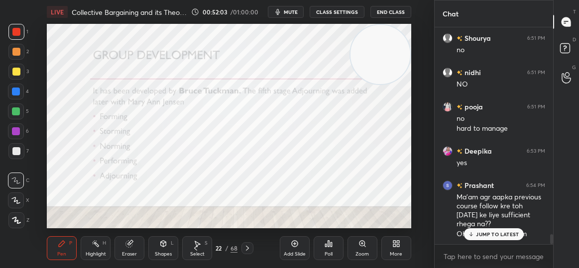
click at [475, 235] on div "JUMP TO LATEST" at bounding box center [494, 234] width 60 height 12
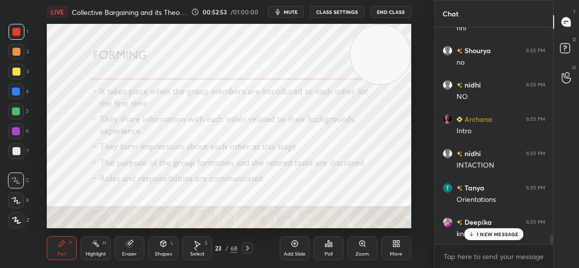
scroll to position [4820, 0]
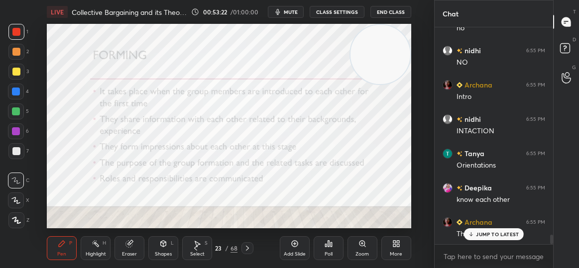
click at [510, 233] on p "JUMP TO LATEST" at bounding box center [497, 234] width 43 height 6
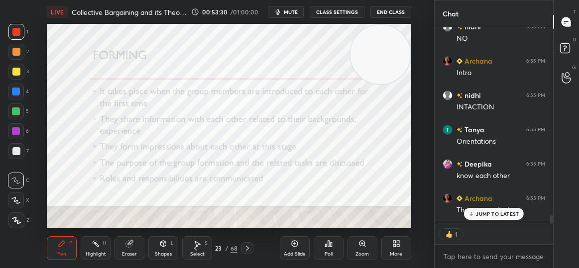
scroll to position [194, 115]
click at [510, 233] on div "1" at bounding box center [493, 234] width 118 height 20
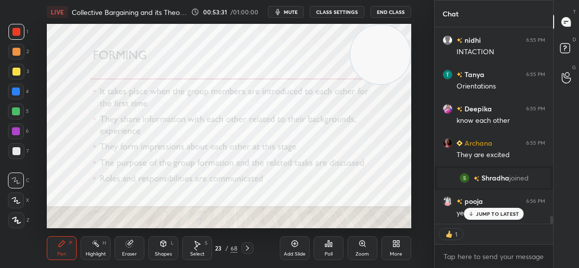
scroll to position [4700, 0]
click at [488, 210] on div "JUMP TO LATEST" at bounding box center [494, 214] width 60 height 12
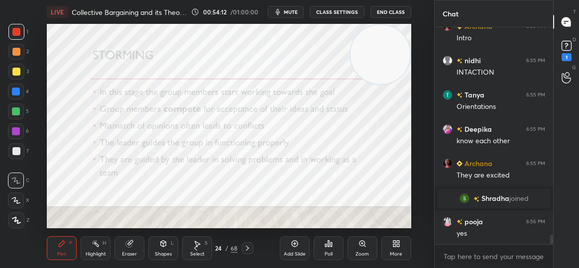
scroll to position [4731, 0]
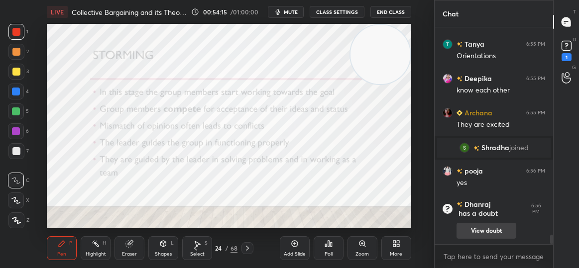
click at [464, 226] on button "View doubt" at bounding box center [486, 231] width 60 height 16
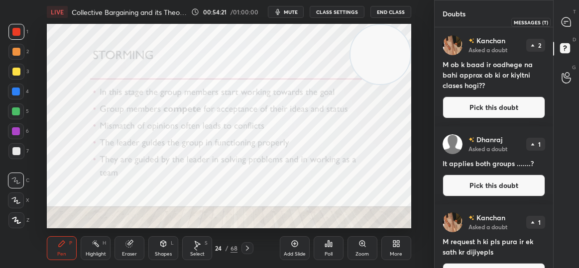
click at [561, 18] on icon at bounding box center [566, 22] width 10 height 10
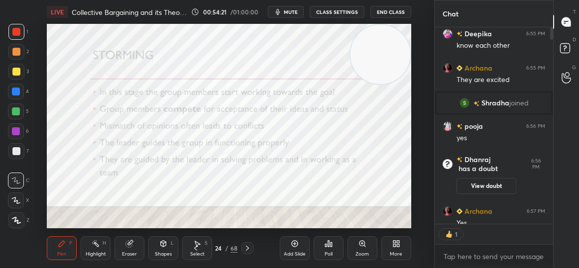
scroll to position [194, 115]
click at [500, 209] on div "JUMP TO LATEST" at bounding box center [494, 214] width 60 height 12
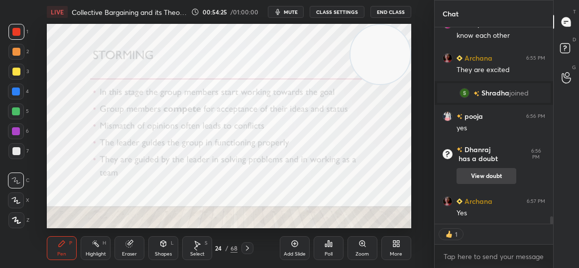
click at [490, 178] on button "View doubt" at bounding box center [486, 176] width 60 height 16
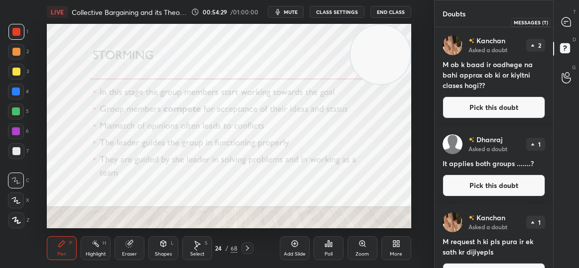
click at [569, 23] on icon at bounding box center [565, 21] width 9 height 9
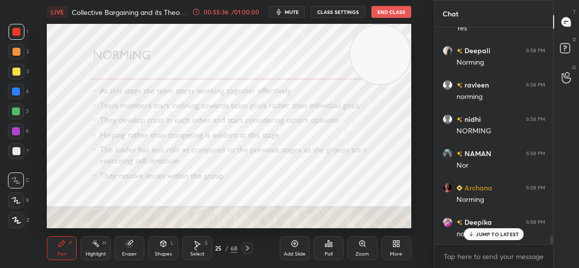
scroll to position [4987, 0]
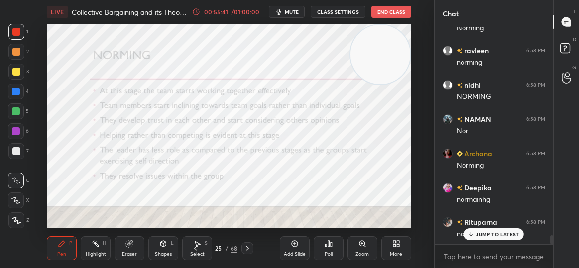
click at [484, 231] on p "JUMP TO LATEST" at bounding box center [497, 234] width 43 height 6
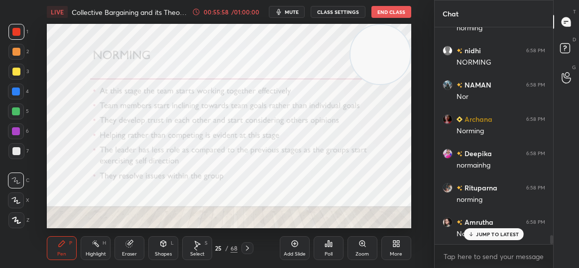
click at [484, 229] on div "JUMP TO LATEST" at bounding box center [494, 234] width 60 height 12
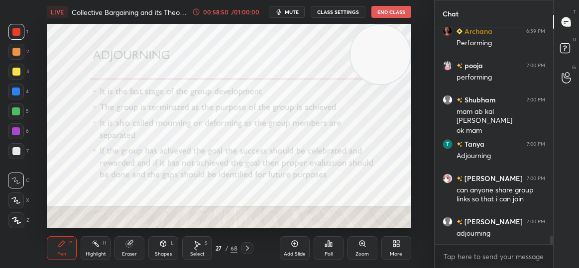
scroll to position [5326, 0]
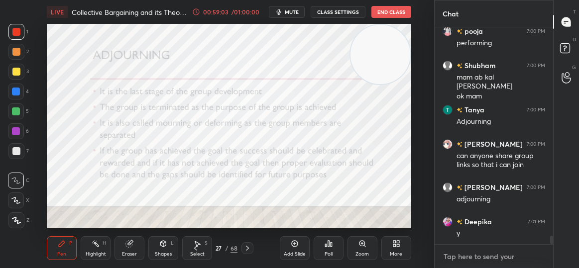
click at [457, 255] on textarea at bounding box center [493, 257] width 102 height 16
type textarea "x"
type textarea "H"
type textarea "x"
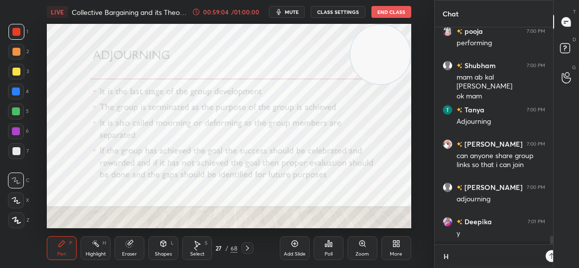
type textarea "HR"
type textarea "x"
type textarea "HRw"
type textarea "x"
type textarea "HRwi"
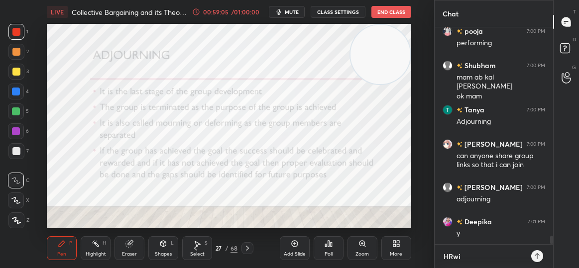
type textarea "x"
type textarea "HRwit"
type textarea "x"
type textarea "HRwith"
type textarea "x"
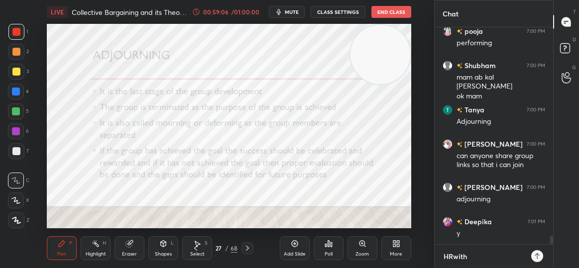
type textarea "HRwithS"
type textarea "x"
type textarea "HRwithSa"
type textarea "x"
type textarea "HRwithSan"
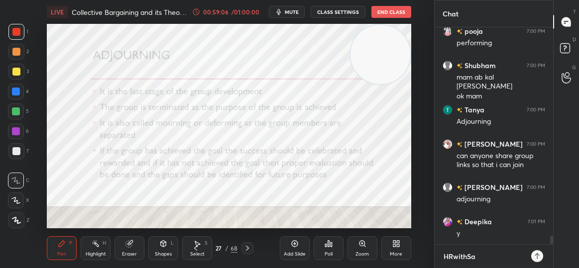
type textarea "x"
type textarea "HRwithSanc"
type textarea "x"
type textarea "HRwithSanch"
type textarea "x"
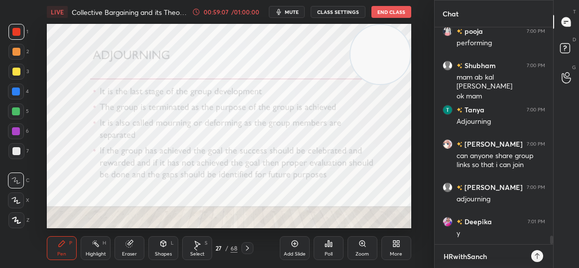
type textarea "HRwithSanchi"
type textarea "x"
type textarea "HRwithSanchit"
type textarea "x"
type textarea "HRwithSanchita"
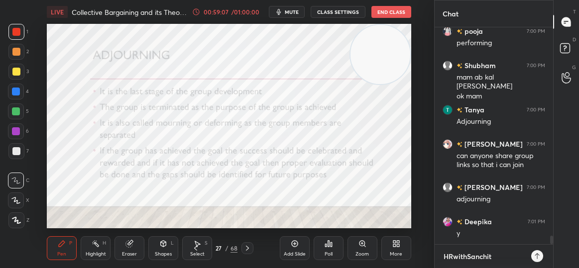
type textarea "x"
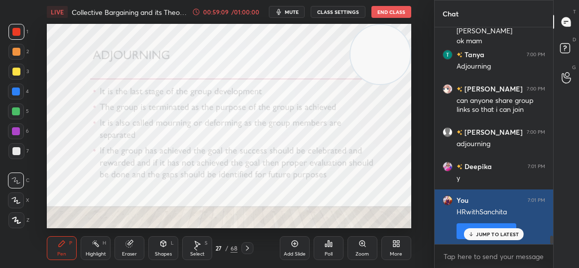
click at [458, 235] on button "Pin message" at bounding box center [486, 231] width 60 height 16
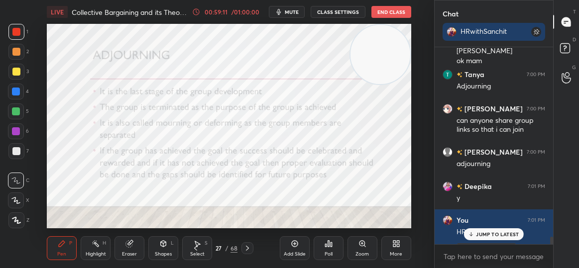
click at [500, 234] on p "JUMP TO LATEST" at bounding box center [497, 234] width 43 height 6
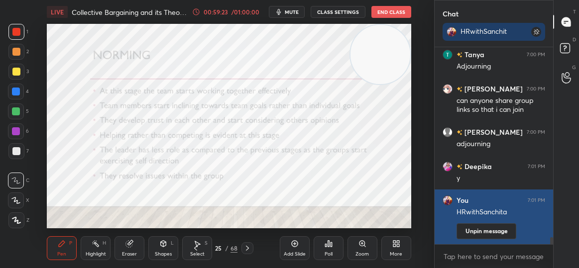
scroll to position [5435, 0]
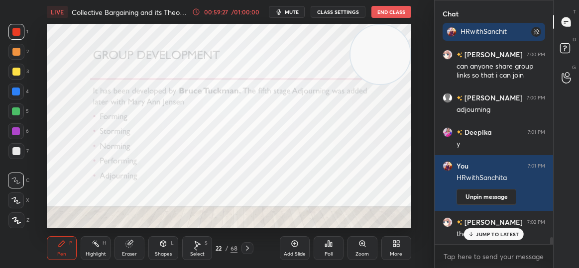
click at [485, 240] on div "JUMP TO LATEST" at bounding box center [494, 234] width 60 height 12
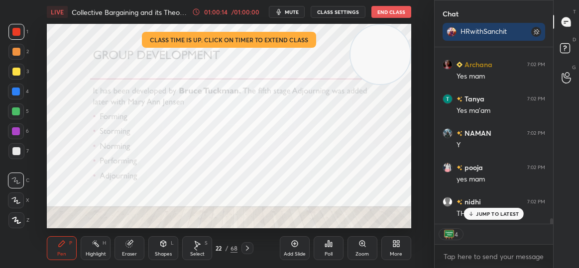
scroll to position [5696, 0]
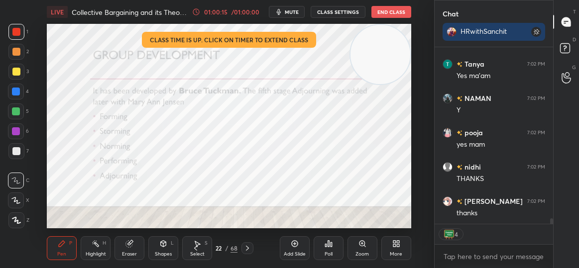
click at [396, 12] on button "End Class" at bounding box center [391, 12] width 40 height 12
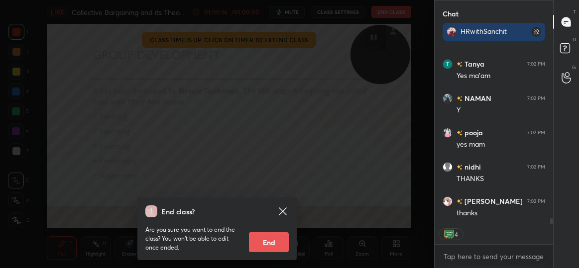
click at [269, 238] on button "End" at bounding box center [269, 242] width 40 height 20
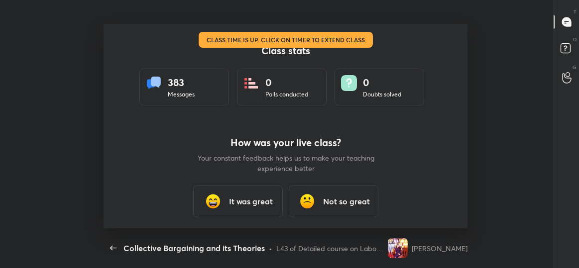
scroll to position [0, 0]
click at [228, 194] on div "It was great" at bounding box center [238, 202] width 90 height 32
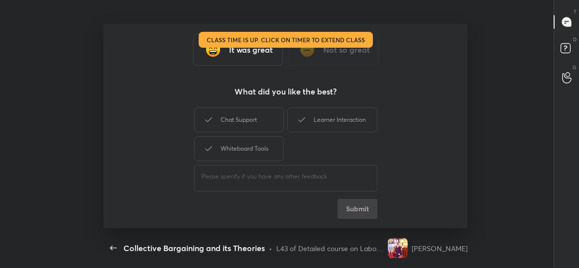
click at [242, 106] on div "Chat Support Learner Interaction Whiteboard Tools" at bounding box center [285, 134] width 183 height 58
click at [240, 117] on div "Chat Support" at bounding box center [239, 119] width 90 height 25
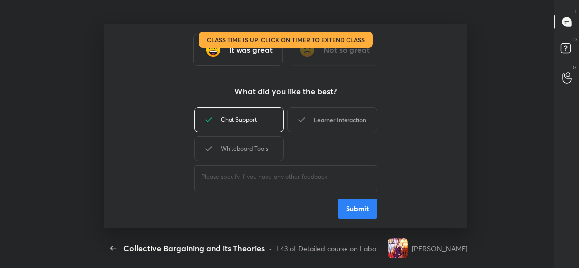
click at [310, 117] on div "Learner Interaction" at bounding box center [332, 119] width 90 height 25
click at [252, 153] on div "Whiteboard Tools" at bounding box center [239, 148] width 90 height 25
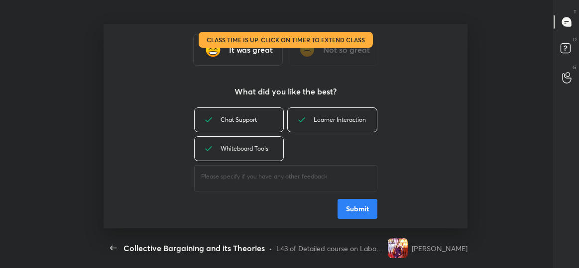
click at [356, 210] on button "Submit" at bounding box center [357, 209] width 40 height 20
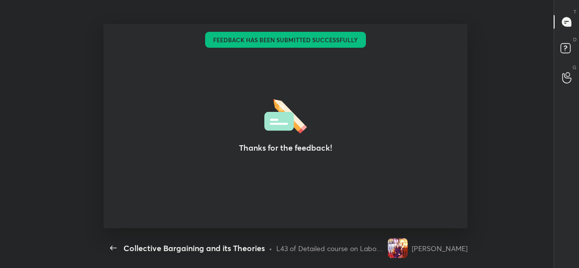
type textarea "x"
